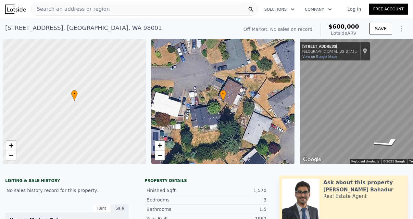
scroll to position [0, 580]
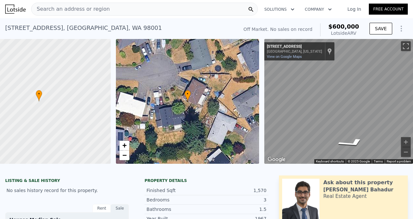
click at [157, 11] on div "Search an address or region" at bounding box center [144, 9] width 227 height 13
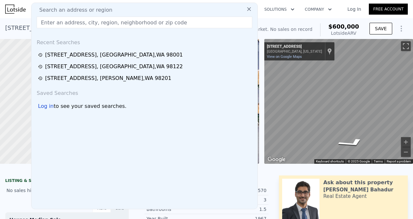
click at [150, 21] on input "text" at bounding box center [145, 23] width 216 height 12
paste input "2231 Highland Ave, Everett, WA 98201"
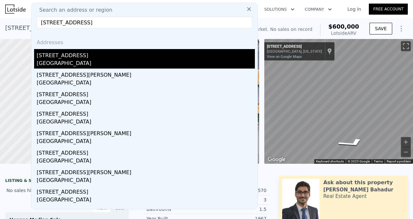
type input "2231 Highland Ave, Everett, WA 98201"
click at [81, 67] on div "Everett, WA 98201" at bounding box center [146, 63] width 218 height 9
type input "2"
type input "0.75"
type input "1.75"
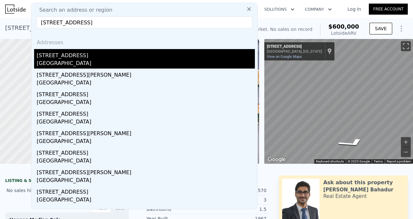
type input "1040"
type input "1628"
type input "4679"
type input "6970"
type input "$ 616,000"
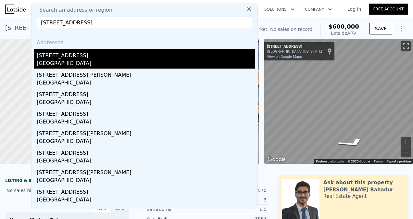
type input "6"
type input "$ 60,460"
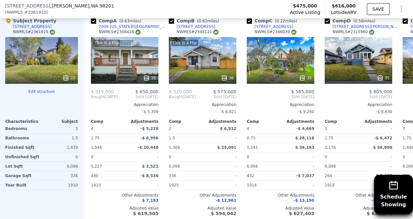
scroll to position [789, 0]
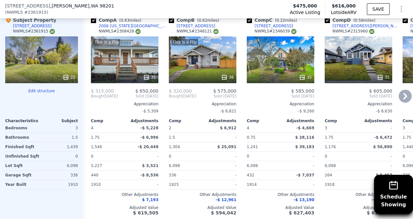
click at [210, 47] on div "This is a Flip 36" at bounding box center [203, 59] width 68 height 47
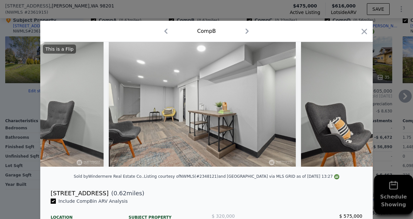
scroll to position [0, 4530]
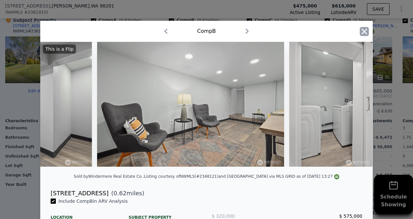
click at [362, 29] on icon "button" at bounding box center [365, 32] width 6 height 6
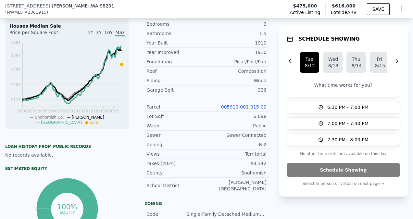
scroll to position [2, 0]
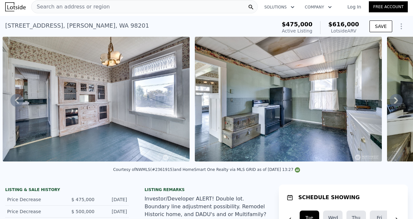
click at [99, 24] on div "2231 Highland Ave , Everett , WA 98201" at bounding box center [77, 25] width 144 height 9
click at [101, 27] on div "2231 Highland Ave , Everett , WA 98201" at bounding box center [77, 25] width 144 height 9
click at [99, 24] on div "2231 Highland Ave , Everett , WA 98201" at bounding box center [77, 25] width 144 height 9
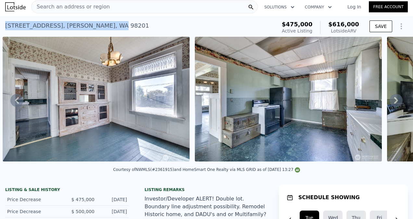
click at [64, 30] on div "2231 Highland Ave , Everett , WA 98201" at bounding box center [77, 25] width 144 height 9
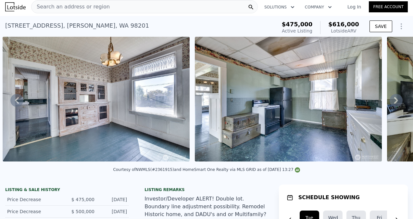
click at [73, 26] on div "2231 Highland Ave , Everett , WA 98201" at bounding box center [77, 25] width 144 height 9
click at [75, 23] on div "2231 Highland Ave , Everett , WA 98201" at bounding box center [77, 25] width 144 height 9
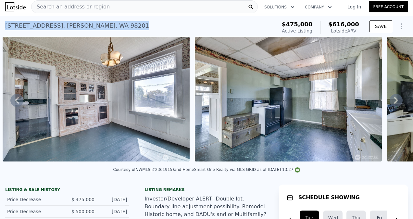
drag, startPoint x: 109, startPoint y: 25, endPoint x: 3, endPoint y: 25, distance: 105.9
click at [3, 25] on div "2231 Highland Ave , Everett , WA 98201 Active at $475k (~ARV $616k ) $475,000 A…" at bounding box center [206, 26] width 413 height 21
copy div "2231 Highland Ave , Everett , WA 98201"
click at [3, 25] on div "2231 Highland Ave , Everett , WA 98201 Active at $475k (~ARV $616k ) $475,000 A…" at bounding box center [206, 26] width 413 height 21
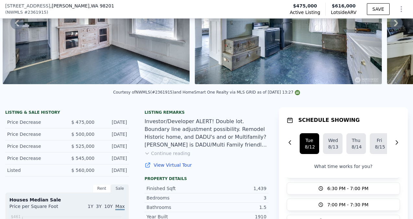
scroll to position [79, 0]
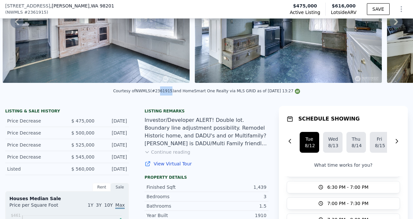
drag, startPoint x: 170, startPoint y: 96, endPoint x: 162, endPoint y: 95, distance: 8.5
click at [162, 93] on div "Courtesy of NWMLS (#2361915) and HomeSmart One Realty via MLS GRID as of 08/11/…" at bounding box center [206, 91] width 187 height 5
drag, startPoint x: 162, startPoint y: 95, endPoint x: 158, endPoint y: 95, distance: 3.9
click at [158, 93] on div "Courtesy of NWMLS (#2361915) and HomeSmart One Realty via MLS GRID as of 08/11/…" at bounding box center [206, 91] width 187 height 5
click at [160, 93] on div "Courtesy of NWMLS (#2361915) and HomeSmart One Realty via MLS GRID as of 08/11/…" at bounding box center [206, 91] width 187 height 5
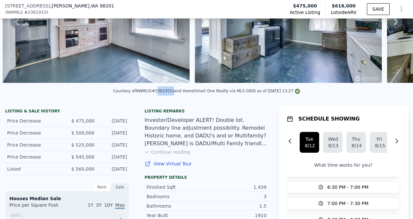
drag, startPoint x: 159, startPoint y: 95, endPoint x: 172, endPoint y: 96, distance: 12.4
click at [172, 93] on div "Courtesy of NWMLS (#2361915) and HomeSmart One Realty via MLS GRID as of 08/11/…" at bounding box center [206, 91] width 187 height 5
copy div "2361915"
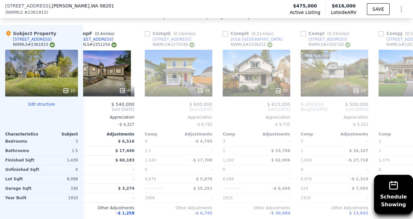
scroll to position [0, 413]
click at [26, 75] on div "22" at bounding box center [41, 73] width 73 height 47
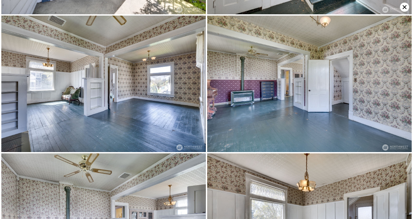
click at [379, 155] on img at bounding box center [309, 221] width 205 height 136
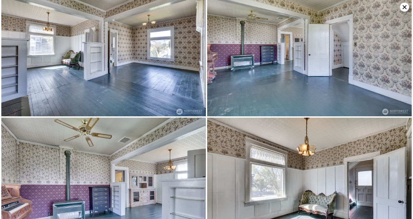
scroll to position [408, 0]
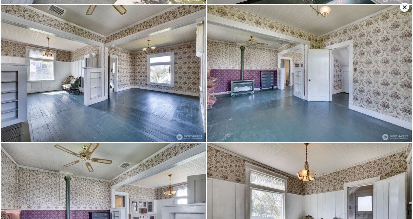
click at [377, 147] on img at bounding box center [309, 211] width 205 height 136
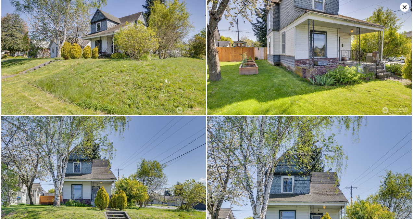
scroll to position [0, 0]
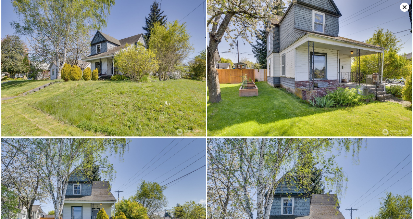
click at [402, 8] on icon at bounding box center [404, 7] width 9 height 9
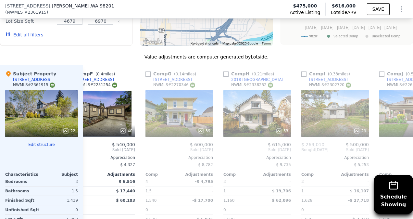
scroll to position [735, 0]
click at [28, 115] on div "22" at bounding box center [41, 113] width 73 height 47
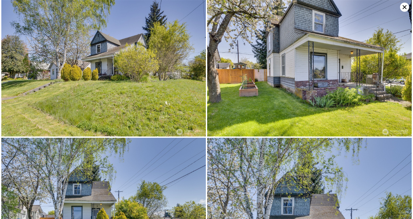
click at [405, 7] on icon at bounding box center [405, 7] width 4 height 4
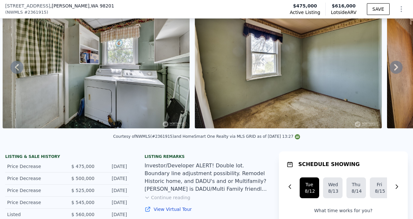
scroll to position [83, 0]
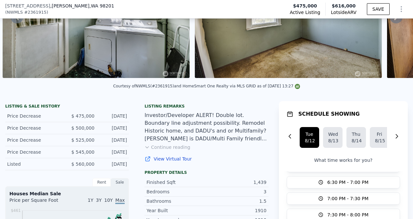
click at [173, 150] on button "Continue reading" at bounding box center [168, 147] width 46 height 6
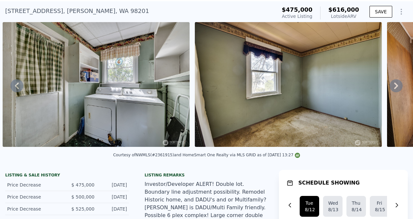
scroll to position [2, 0]
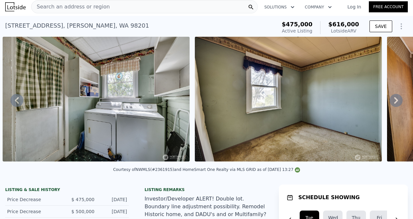
click at [390, 102] on icon at bounding box center [396, 100] width 13 height 13
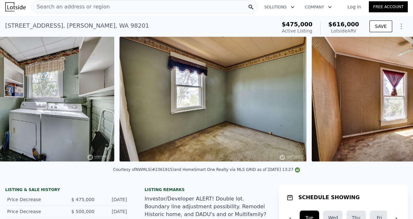
click at [386, 99] on img at bounding box center [405, 99] width 187 height 125
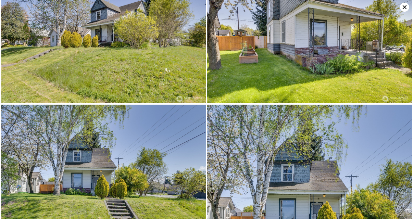
scroll to position [0, 0]
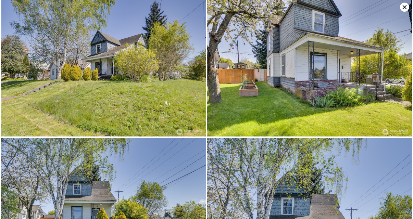
click at [403, 7] on icon at bounding box center [404, 7] width 9 height 9
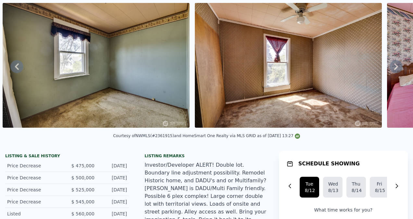
scroll to position [2, 0]
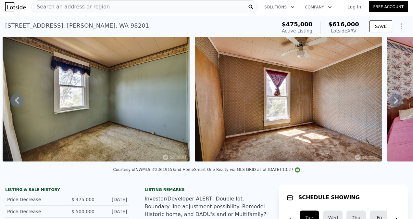
click at [392, 104] on icon at bounding box center [396, 100] width 13 height 13
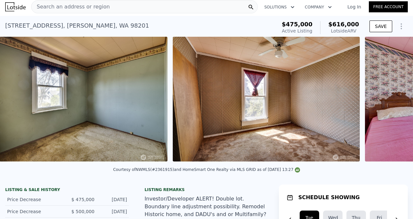
scroll to position [0, 3568]
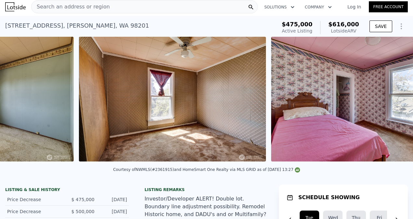
click at [394, 106] on img at bounding box center [364, 99] width 187 height 125
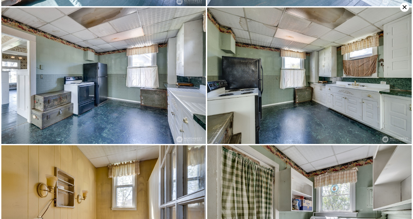
scroll to position [816, 0]
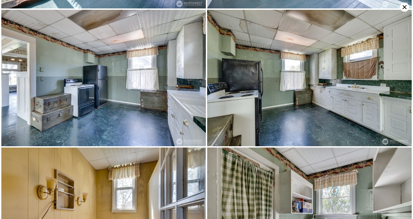
click at [405, 7] on icon at bounding box center [405, 7] width 4 height 4
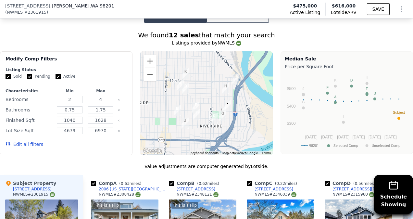
scroll to position [704, 0]
click at [29, 74] on input "Pending" at bounding box center [29, 76] width 5 height 5
checkbox input "false"
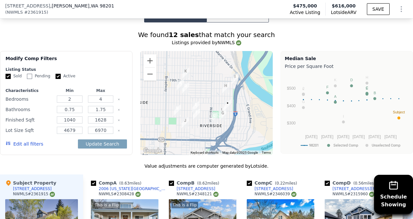
click at [56, 74] on input "Active" at bounding box center [58, 76] width 5 height 5
click at [58, 74] on input "Active" at bounding box center [58, 76] width 5 height 5
checkbox input "false"
click at [93, 139] on button "Update Search" at bounding box center [102, 143] width 49 height 9
checkbox input "false"
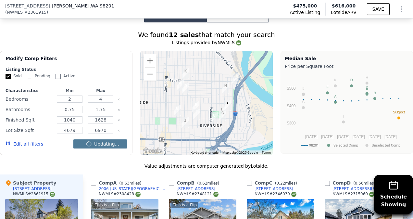
checkbox input "false"
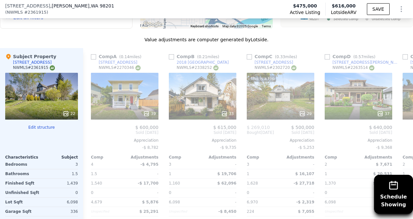
scroll to position [832, 0]
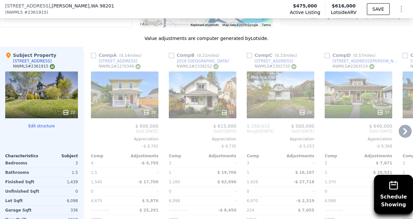
click at [115, 79] on div "39" at bounding box center [125, 94] width 68 height 47
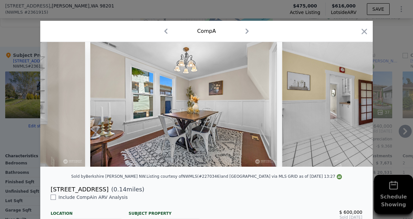
scroll to position [0, 1756]
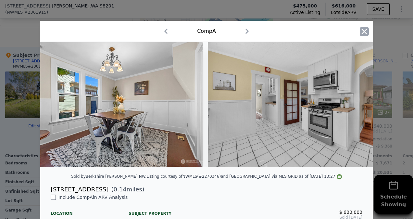
click at [360, 29] on icon "button" at bounding box center [364, 31] width 9 height 9
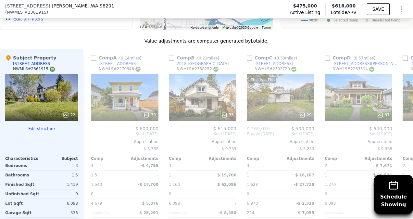
click at [30, 109] on div at bounding box center [41, 115] width 73 height 12
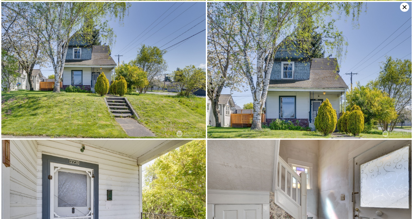
click at [382, 82] on img at bounding box center [309, 70] width 205 height 136
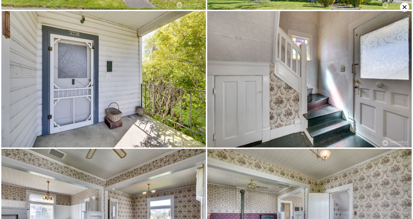
click at [374, 82] on img at bounding box center [309, 79] width 205 height 136
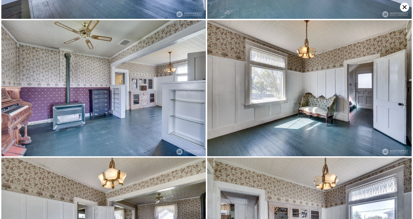
click at [364, 97] on img at bounding box center [309, 88] width 205 height 136
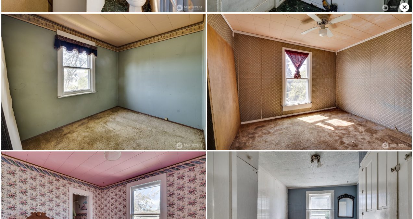
scroll to position [1088, 0]
click at [405, 7] on icon at bounding box center [405, 7] width 4 height 4
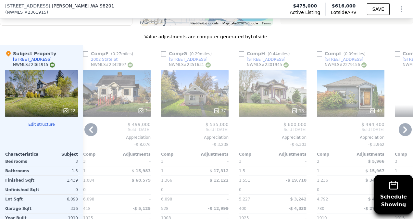
scroll to position [0, 399]
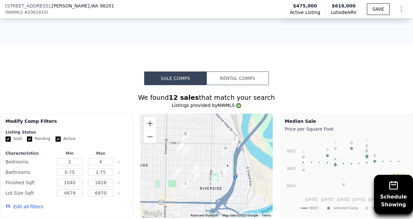
scroll to position [596, 0]
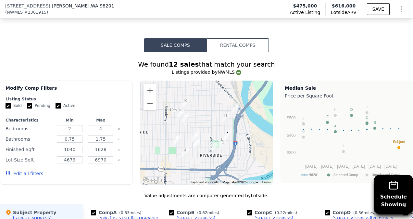
click at [30, 170] on button "Edit all filters" at bounding box center [25, 173] width 38 height 6
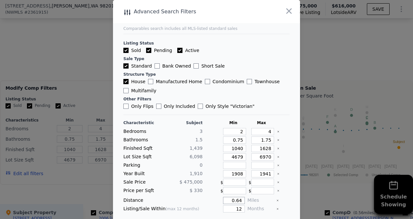
click at [234, 199] on input "0.64" at bounding box center [234, 200] width 22 height 7
click at [256, 201] on div "Miles" at bounding box center [261, 200] width 26 height 7
click at [78, 189] on div at bounding box center [206, 109] width 413 height 219
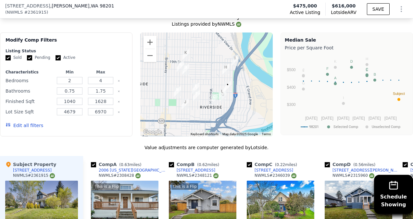
scroll to position [641, 0]
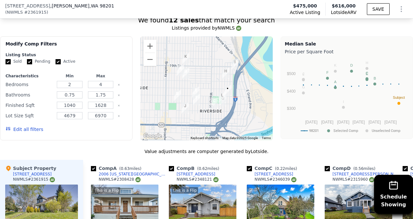
click at [56, 59] on input "Active" at bounding box center [58, 61] width 5 height 5
checkbox input "false"
click at [29, 59] on input "Pending" at bounding box center [29, 61] width 5 height 5
checkbox input "false"
click at [98, 125] on button "Update Search" at bounding box center [102, 129] width 49 height 9
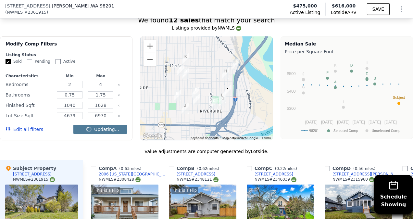
checkbox input "false"
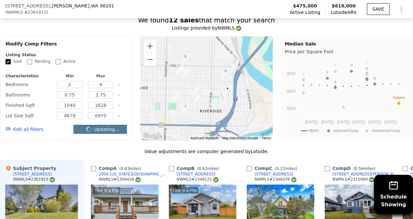
checkbox input "false"
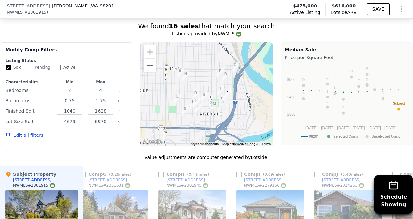
scroll to position [635, 0]
click at [24, 132] on button "Edit all filters" at bounding box center [25, 135] width 38 height 6
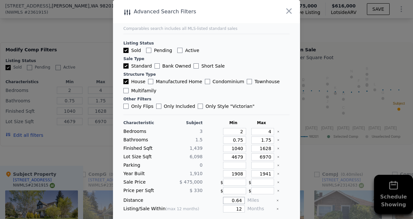
click at [236, 199] on input "0.64" at bounding box center [234, 200] width 22 height 7
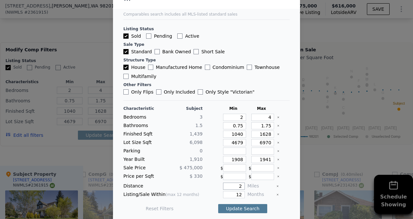
type input "2"
click at [227, 205] on button "Update Search" at bounding box center [242, 208] width 49 height 9
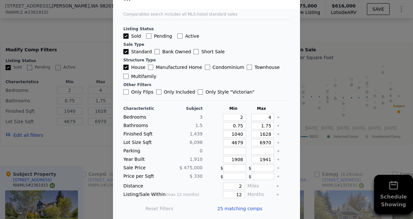
click at [81, 142] on div at bounding box center [206, 109] width 413 height 219
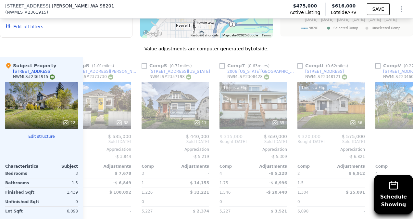
scroll to position [0, 1357]
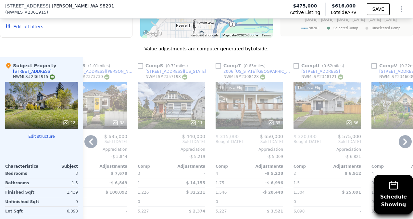
click at [252, 98] on div "This is a Flip 35" at bounding box center [250, 105] width 68 height 47
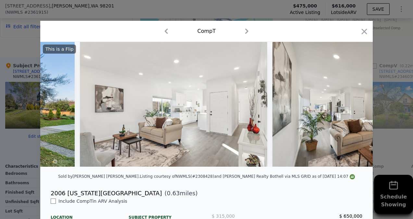
scroll to position [0, 538]
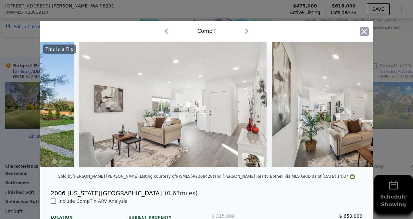
click at [361, 30] on icon "button" at bounding box center [364, 31] width 9 height 9
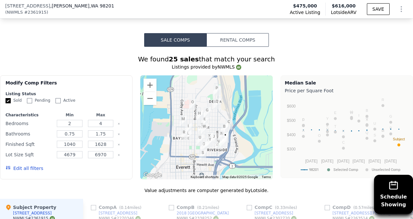
scroll to position [600, 0]
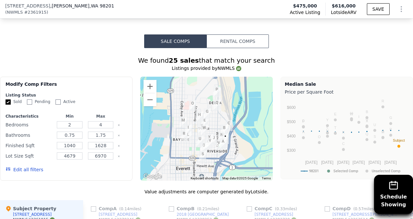
click at [22, 166] on button "Edit all filters" at bounding box center [25, 169] width 38 height 6
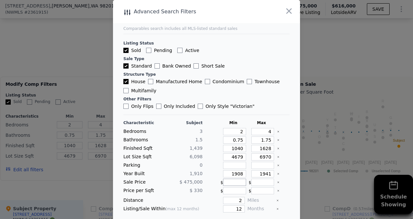
click at [224, 179] on input "number" at bounding box center [234, 182] width 23 height 7
type input "400000"
click at [227, 179] on input "400000" at bounding box center [234, 182] width 23 height 7
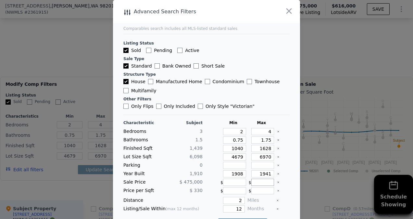
click at [251, 181] on input "number" at bounding box center [262, 182] width 23 height 7
type input "42000"
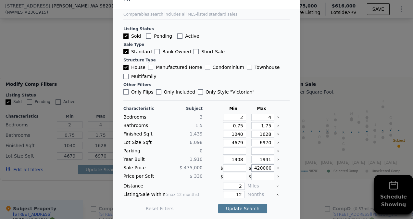
type input "420000"
click at [233, 204] on button "Update Search" at bounding box center [242, 208] width 49 height 9
click at [236, 183] on input "2" at bounding box center [234, 186] width 22 height 7
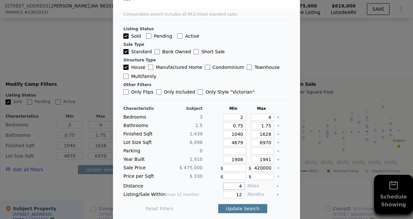
type input "4"
click at [237, 206] on button "Update Search" at bounding box center [242, 208] width 49 height 9
click at [92, 81] on div at bounding box center [206, 109] width 413 height 219
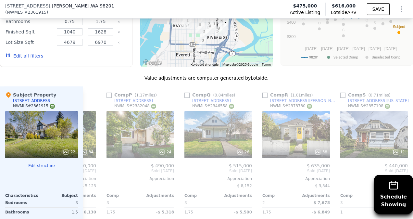
scroll to position [0, 1284]
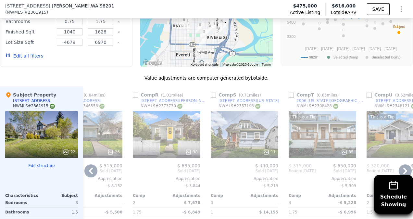
click at [249, 128] on div "11" at bounding box center [245, 134] width 68 height 47
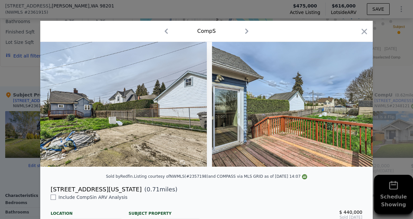
scroll to position [0, 1753]
click at [360, 31] on icon "button" at bounding box center [364, 31] width 9 height 9
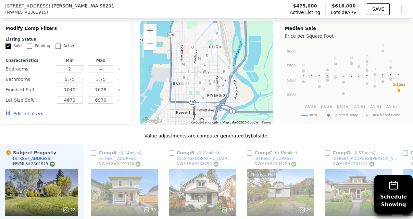
scroll to position [656, 0]
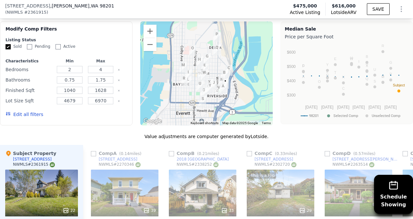
click at [27, 111] on button "Edit all filters" at bounding box center [25, 114] width 38 height 6
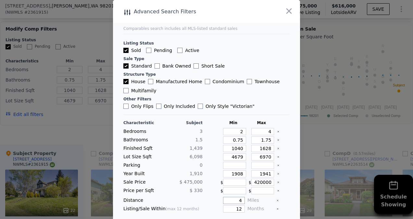
click at [237, 197] on input "4" at bounding box center [234, 200] width 22 height 7
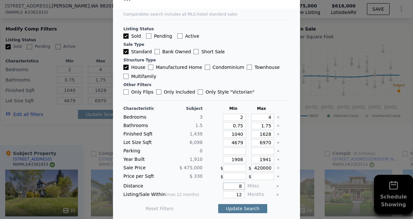
type input "8"
click at [228, 204] on button "Update Search" at bounding box center [242, 208] width 49 height 9
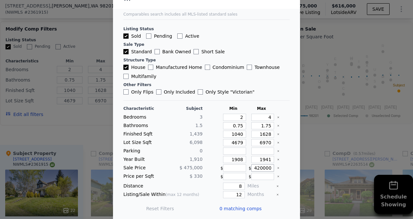
click at [258, 166] on input "420000" at bounding box center [262, 167] width 23 height 7
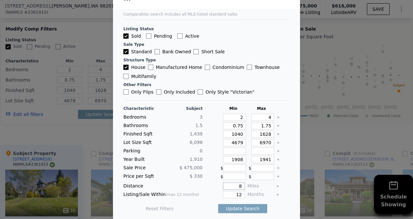
click at [236, 184] on input "8" at bounding box center [234, 186] width 22 height 7
type input "5"
click at [238, 204] on button "Update Search" at bounding box center [242, 208] width 49 height 9
click at [101, 131] on div at bounding box center [206, 109] width 413 height 219
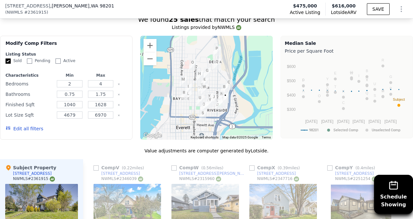
scroll to position [641, 0]
click at [16, 125] on button "Edit all filters" at bounding box center [25, 128] width 38 height 6
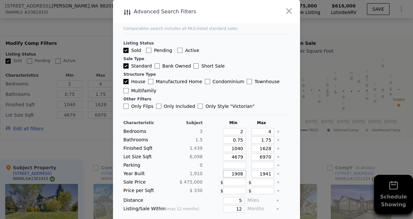
click at [237, 171] on input "1908" at bounding box center [234, 173] width 23 height 7
type input "1900"
click at [264, 172] on input "1941" at bounding box center [262, 173] width 23 height 7
type input "1970"
click at [237, 155] on input "4679" at bounding box center [234, 156] width 23 height 7
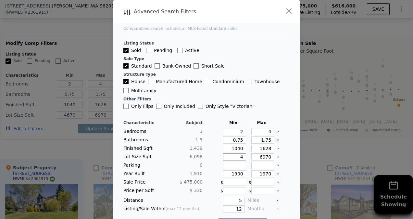
type input "467"
type input "4"
type input "43"
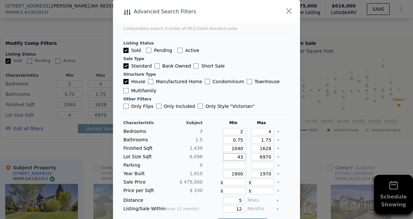
type input "43"
type input "430"
type input "4300"
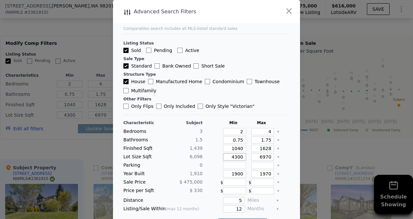
scroll to position [14, 0]
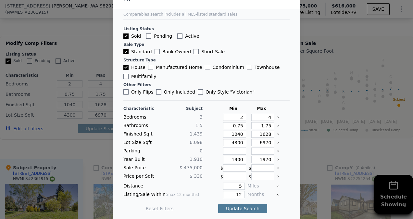
type input "4300"
click at [224, 204] on button "Update Search" at bounding box center [242, 208] width 49 height 9
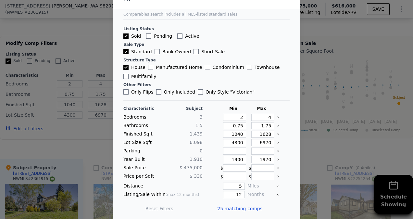
click at [241, 207] on span "25 matching comps" at bounding box center [239, 208] width 45 height 6
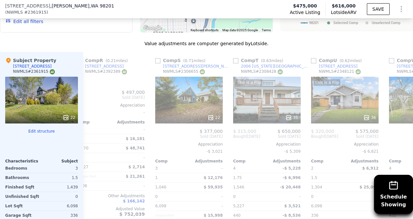
scroll to position [0, 1339]
click at [179, 102] on div "22" at bounding box center [190, 100] width 68 height 47
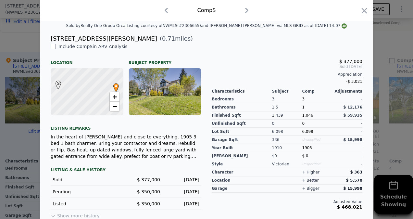
scroll to position [151, 0]
click at [364, 11] on icon "button" at bounding box center [364, 10] width 9 height 9
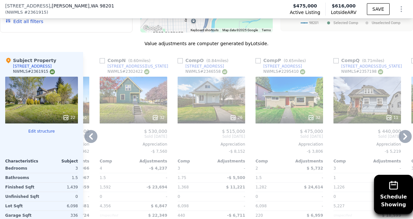
scroll to position [0, 1052]
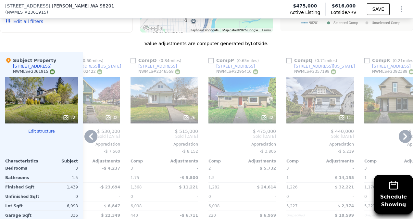
click at [329, 100] on div "11" at bounding box center [321, 100] width 68 height 47
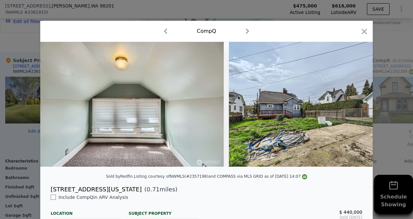
scroll to position [0, 1579]
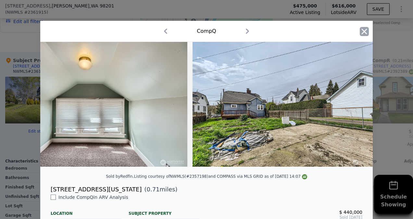
click at [361, 30] on icon "button" at bounding box center [364, 31] width 9 height 9
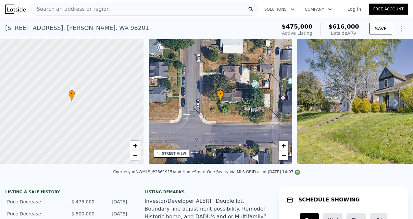
click at [106, 9] on div "Search an address or region" at bounding box center [144, 9] width 227 height 13
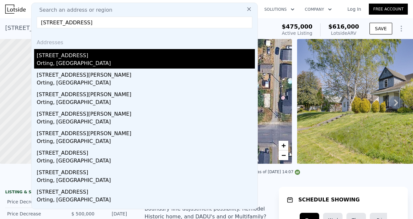
type input "[STREET_ADDRESS]"
click at [101, 57] on div "[STREET_ADDRESS]" at bounding box center [146, 54] width 218 height 10
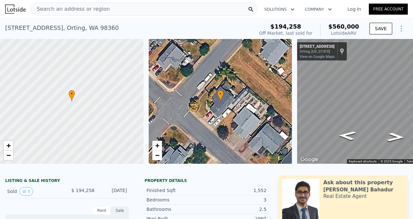
click at [143, 9] on div "Search an address or region" at bounding box center [144, 9] width 227 height 13
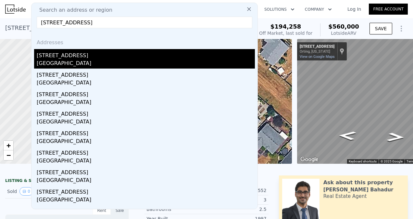
type input "[STREET_ADDRESS]"
click at [118, 54] on div "[STREET_ADDRESS]" at bounding box center [146, 54] width 218 height 10
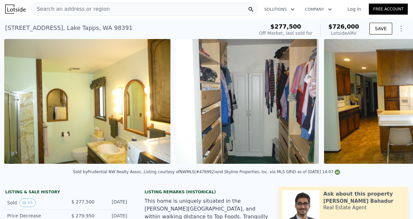
scroll to position [0, 1303]
